Goal: Communication & Community: Ask a question

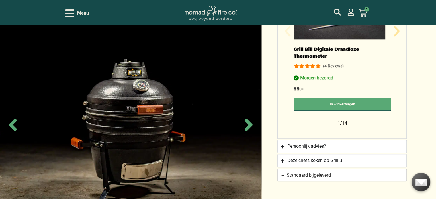
scroll to position [516, 0]
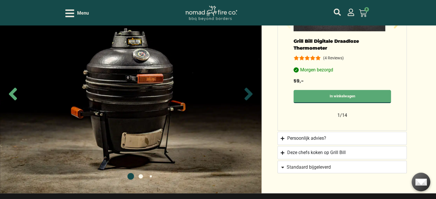
click at [249, 89] on icon "Next slide" at bounding box center [248, 94] width 8 height 13
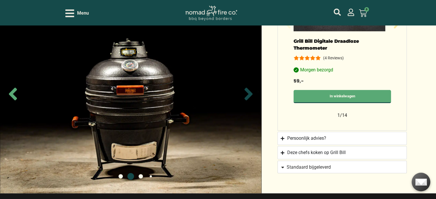
click at [249, 89] on icon "Next slide" at bounding box center [248, 94] width 8 height 13
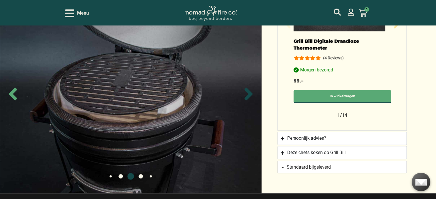
click at [249, 89] on icon "Next slide" at bounding box center [248, 94] width 8 height 13
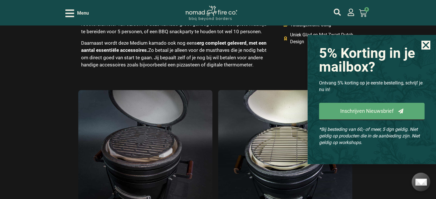
scroll to position [803, 0]
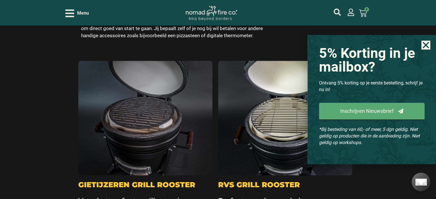
click at [423, 44] on icon "Close" at bounding box center [425, 45] width 9 height 9
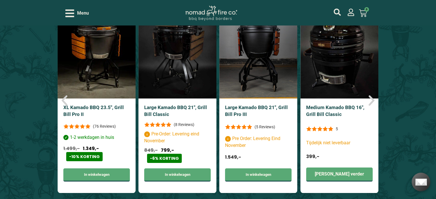
scroll to position [2178, 0]
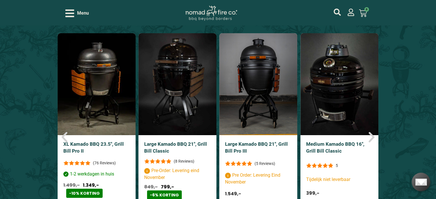
click at [357, 69] on img "4 / 6" at bounding box center [339, 84] width 78 height 102
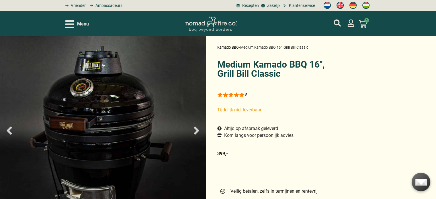
select select "most-helpful"
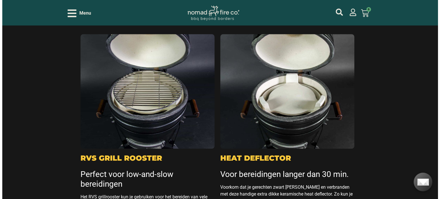
scroll to position [717, 0]
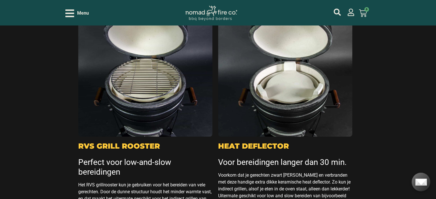
click at [74, 14] on icon "Open/Close Menu" at bounding box center [69, 13] width 9 height 8
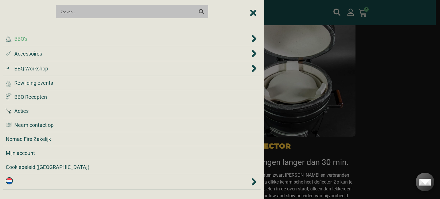
click at [26, 41] on span "BBQ's" at bounding box center [20, 39] width 13 height 8
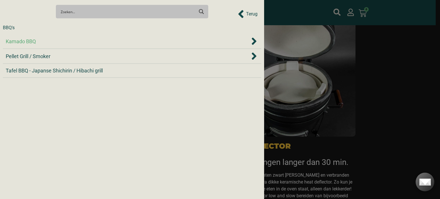
click at [28, 38] on span "Kamado BBQ" at bounding box center [21, 42] width 30 height 8
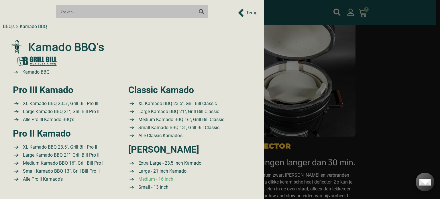
click at [155, 180] on span "Medium - 16 inch" at bounding box center [155, 179] width 36 height 7
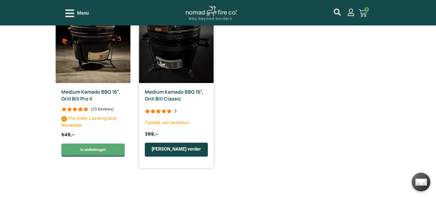
scroll to position [287, 0]
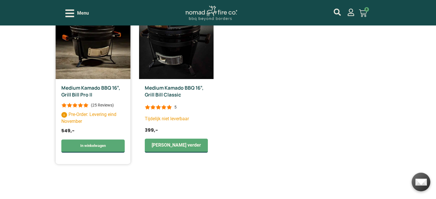
click at [104, 106] on div "(25 Reviews)" at bounding box center [102, 105] width 23 height 6
click at [81, 104] on div at bounding box center [74, 105] width 27 height 5
click at [93, 75] on img at bounding box center [93, 28] width 75 height 102
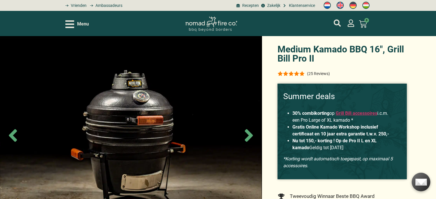
click at [295, 74] on div at bounding box center [290, 73] width 27 height 5
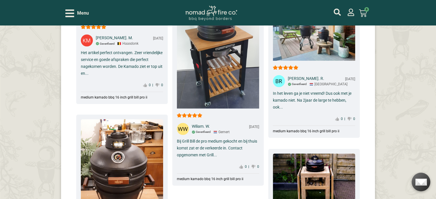
scroll to position [2826, 0]
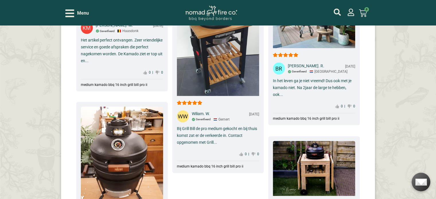
click at [218, 125] on div "Bij Grill Bill de pro medium gekocht en bij thuis komst zat er de verkeerde in.…" at bounding box center [218, 135] width 82 height 21
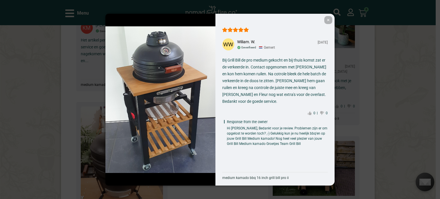
click at [327, 21] on span "✕" at bounding box center [328, 20] width 8 height 8
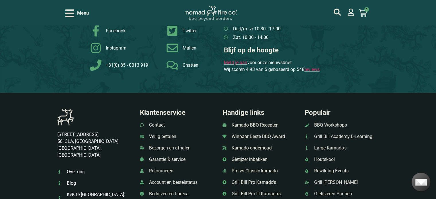
scroll to position [3256, 0]
drag, startPoint x: 83, startPoint y: 122, endPoint x: 56, endPoint y: 122, distance: 26.1
click at [56, 122] on div "Breitnerstraat 9 5613LA, Eindhoven Noord Brabant, Nederland Over ons Blog KvK t…" at bounding box center [94, 162] width 80 height 113
copy p "[STREET_ADDRESS]"
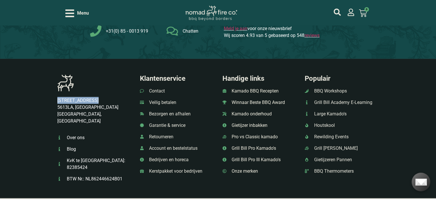
scroll to position [3313, 0]
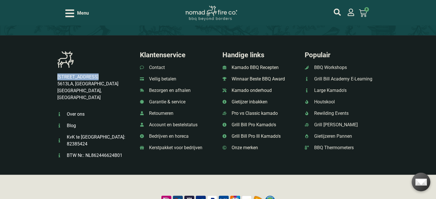
click at [158, 64] on span "Contact" at bounding box center [156, 67] width 17 height 7
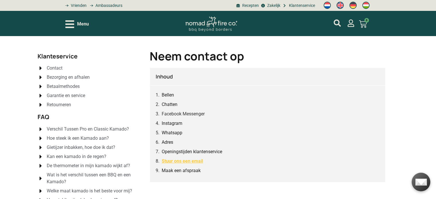
click at [181, 163] on link "Stuur ons een email" at bounding box center [182, 161] width 41 height 7
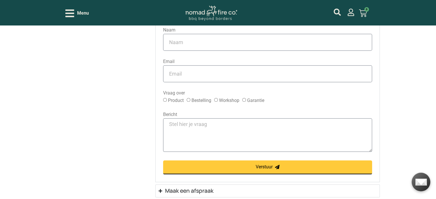
scroll to position [623, 0]
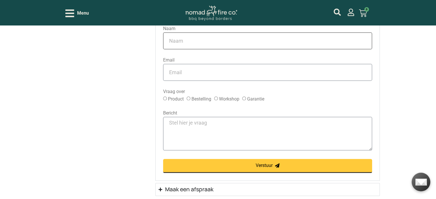
click at [191, 44] on input "Naam" at bounding box center [267, 40] width 209 height 17
type input "[PERSON_NAME]"
click at [199, 70] on input "Email" at bounding box center [267, 72] width 209 height 17
type input "[EMAIL_ADDRESS][DOMAIN_NAME]"
click at [164, 99] on input "Product" at bounding box center [165, 99] width 4 height 4
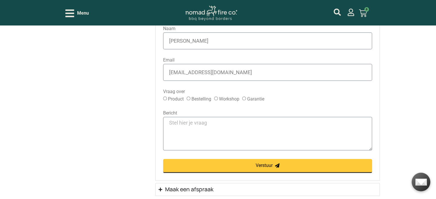
radio input "true"
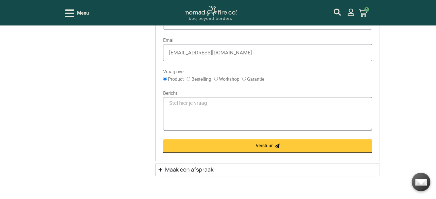
scroll to position [652, 0]
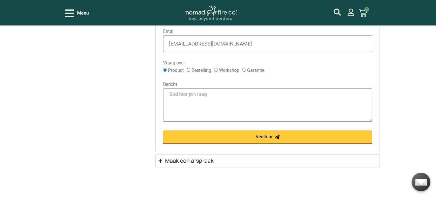
click at [198, 94] on textarea "Bericht" at bounding box center [267, 105] width 209 height 34
type textarea "g"
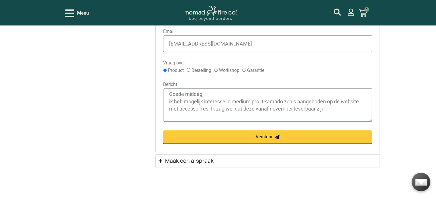
click at [201, 109] on textarea "Goede middag, ik heb mogelijk interesse in medium pro II kamado zoals aangebode…" at bounding box center [267, 105] width 209 height 34
click at [326, 113] on textarea "Goede middag, ik heb mogelijk interesse in medium pro II kamado zoals aangebode…" at bounding box center [267, 105] width 209 height 34
click at [209, 117] on textarea "Goede middag, ik heb mogelijk interesse in medium pro II kamado zoals aangebode…" at bounding box center [267, 105] width 209 height 34
click at [310, 118] on textarea "Goede middag, ik heb mogelijk interesse in medium pro II kamado zoals aangebode…" at bounding box center [267, 105] width 209 height 34
click at [308, 118] on textarea "Goede middag, ik heb mogelijk interesse in medium pro II kamado zoals aangebode…" at bounding box center [267, 105] width 209 height 34
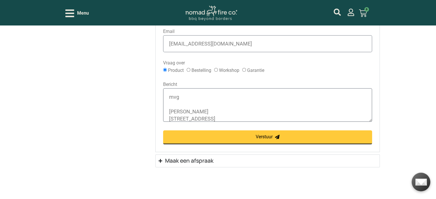
scroll to position [41, 0]
type textarea "Goede middag, ik heb mogelijk interesse in medium pro II kamado zoals aangebode…"
click at [257, 136] on span "Verstuur" at bounding box center [264, 137] width 17 height 5
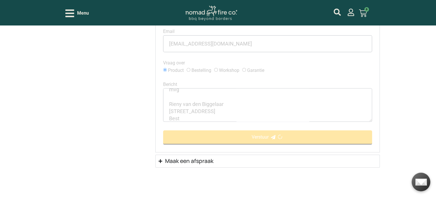
scroll to position [0, 0]
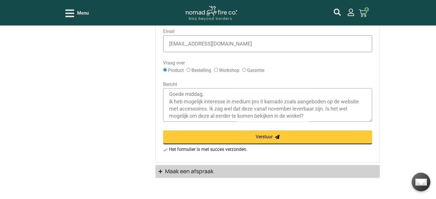
click at [203, 169] on h3 "Maak een afspraak" at bounding box center [189, 171] width 48 height 7
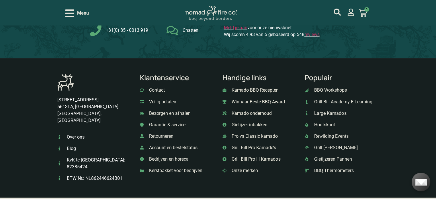
scroll to position [996, 0]
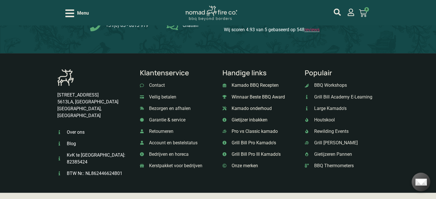
click at [341, 142] on span "Grill [PERSON_NAME]" at bounding box center [335, 142] width 45 height 7
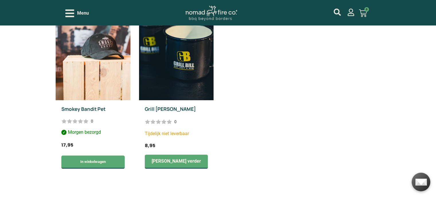
scroll to position [344, 0]
click at [99, 50] on img at bounding box center [93, 49] width 75 height 102
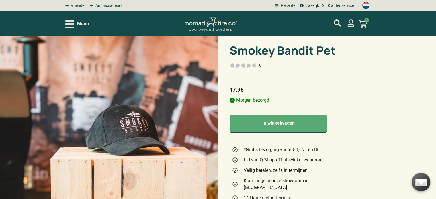
click at [66, 24] on icon "Open/Close Menu" at bounding box center [69, 24] width 9 height 8
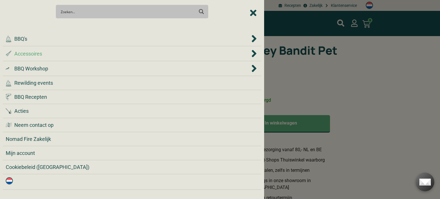
click at [40, 51] on span "Accessoires" at bounding box center [28, 54] width 28 height 8
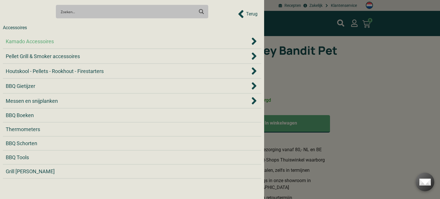
click at [61, 43] on div "Kamado Accessoires" at bounding box center [128, 42] width 244 height 8
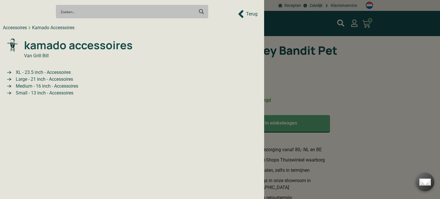
click at [64, 85] on span "Medium - 16 inch - Accessoires" at bounding box center [46, 86] width 64 height 7
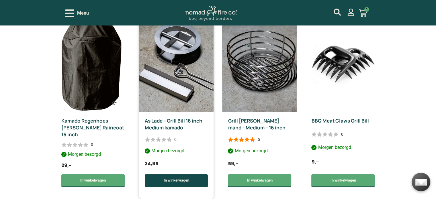
scroll to position [573, 0]
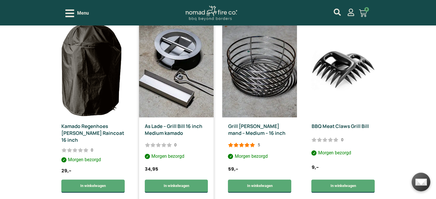
click at [186, 82] on img at bounding box center [176, 66] width 75 height 102
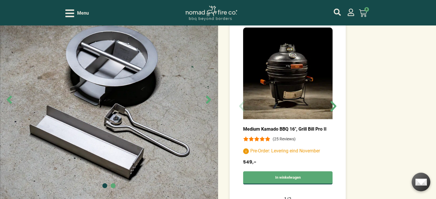
scroll to position [258, 0]
